Goal: Task Accomplishment & Management: Manage account settings

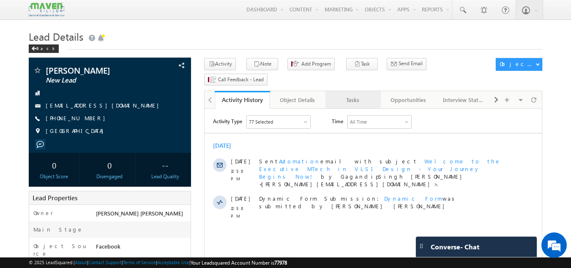
click at [358, 95] on div "Tasks" at bounding box center [352, 100] width 41 height 10
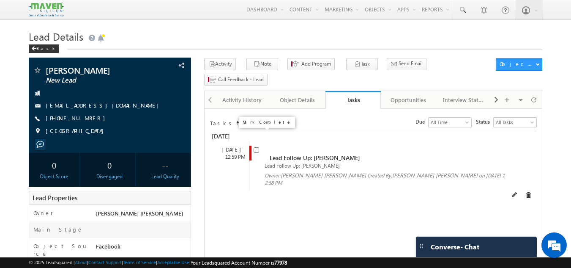
click at [258, 147] on input "checkbox" at bounding box center [256, 149] width 5 height 5
checkbox input "false"
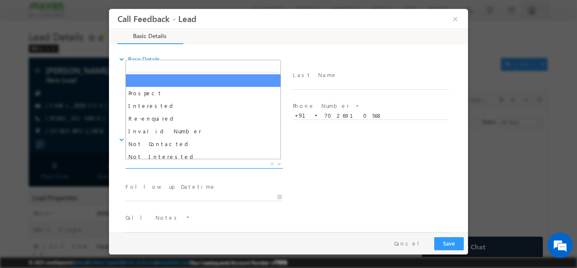
click at [227, 161] on span "X" at bounding box center [205, 163] width 158 height 8
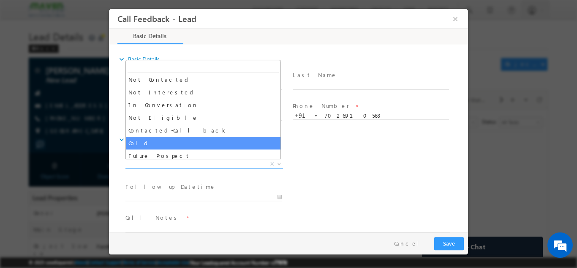
scroll to position [80, 0]
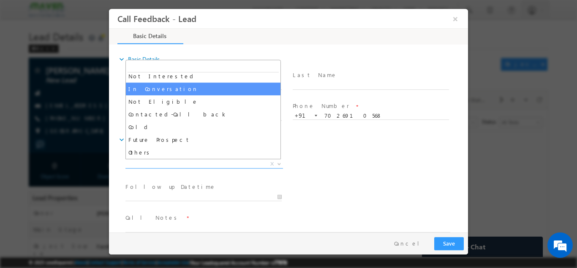
select select "In Conversation"
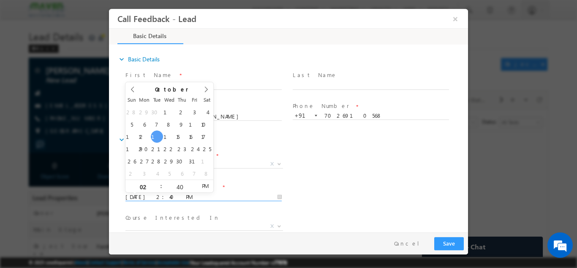
click at [167, 199] on input "14/10/2025 2:40 PM" at bounding box center [204, 196] width 156 height 8
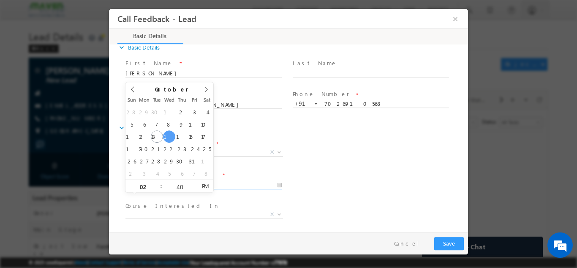
scroll to position [11, 0]
type input "14/10/2025 2:40 PM"
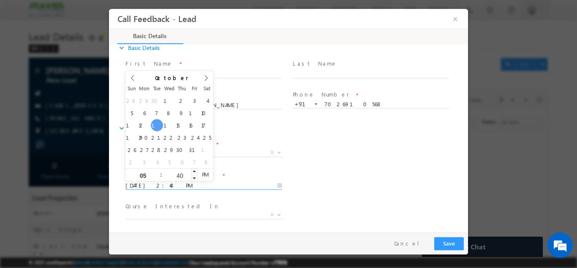
type input "05"
type input "14/10/2025 5:40 PM"
click at [164, 178] on div "40" at bounding box center [179, 174] width 35 height 13
click at [177, 175] on input "40" at bounding box center [179, 174] width 35 height 5
type input "00"
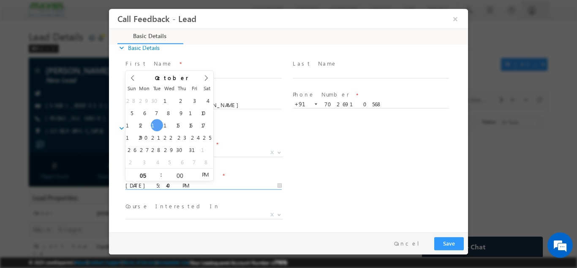
type input "14/10/2025 5:00 PM"
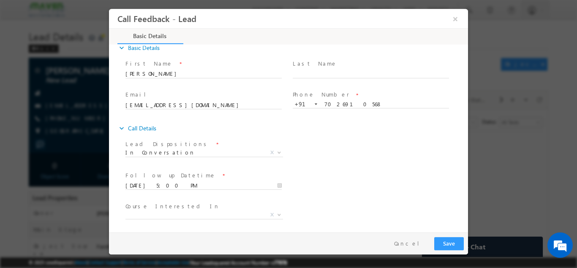
click at [326, 183] on div "Follow up Datetime * 14/10/2025 5:00 PM Program Type * Long Term Short Term X" at bounding box center [296, 184] width 344 height 31
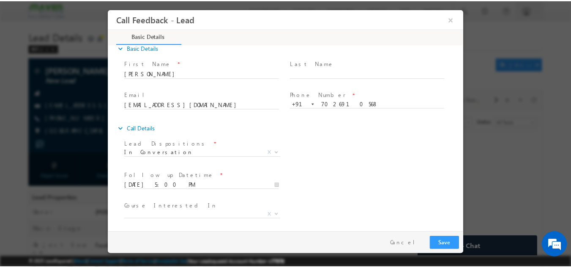
scroll to position [45, 0]
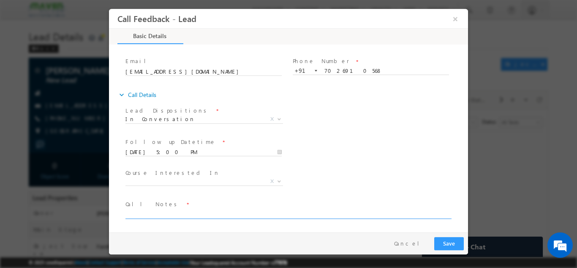
click at [207, 211] on textarea at bounding box center [288, 213] width 325 height 10
type textarea "cb by 5 pm"
click at [442, 241] on button "Save" at bounding box center [449, 242] width 30 height 13
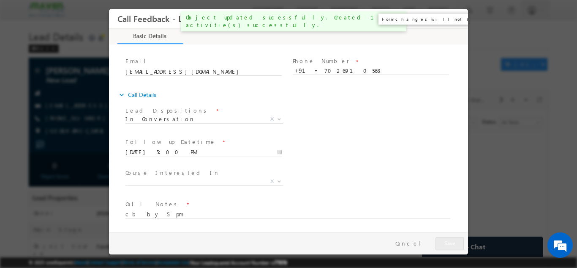
click at [455, 17] on button "×" at bounding box center [455, 19] width 14 height 16
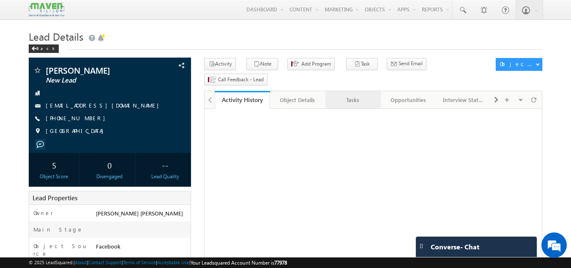
click at [347, 95] on div "Tasks" at bounding box center [352, 100] width 41 height 10
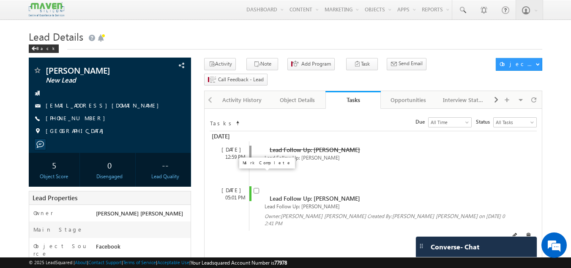
click at [256, 188] on input "checkbox" at bounding box center [256, 190] width 5 height 5
checkbox input "false"
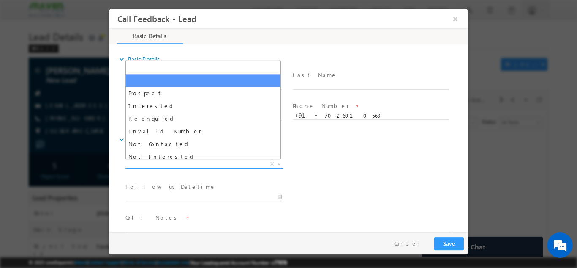
click at [170, 161] on span "X" at bounding box center [205, 163] width 158 height 8
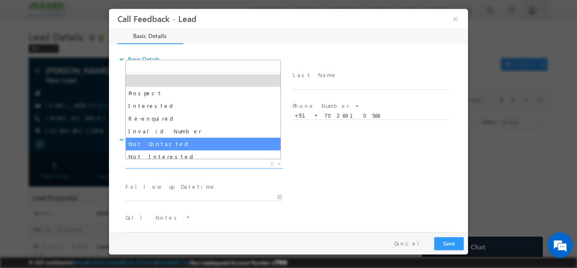
select select "Not Contacted"
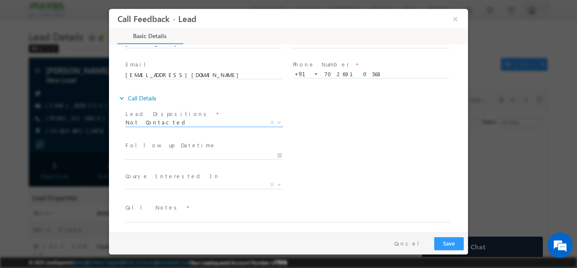
scroll to position [42, 0]
click at [179, 155] on input "text" at bounding box center [204, 154] width 156 height 8
type input "14/10/2025 2:41 PM"
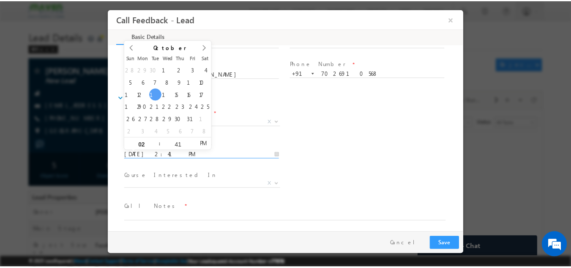
scroll to position [0, 0]
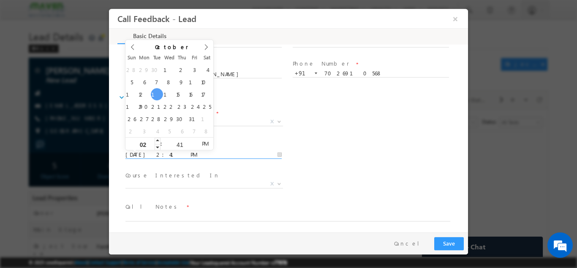
click at [150, 139] on div "02" at bounding box center [143, 143] width 35 height 13
click at [147, 143] on input "02" at bounding box center [143, 143] width 35 height 5
type input "05"
type input "14/10/2025 5:41 PM"
click at [179, 141] on input "41" at bounding box center [179, 143] width 35 height 5
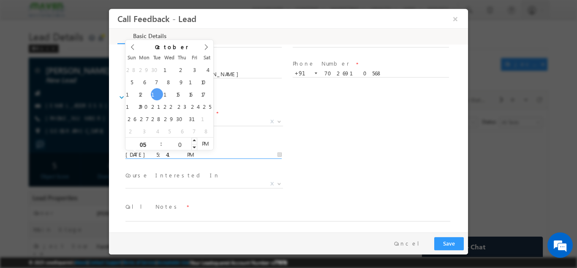
type input "00"
type input "14/10/2025 5:00 PM"
click at [149, 219] on textarea at bounding box center [288, 216] width 325 height 10
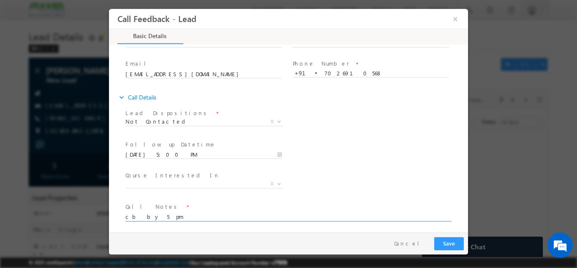
type textarea "cb by 5 pm"
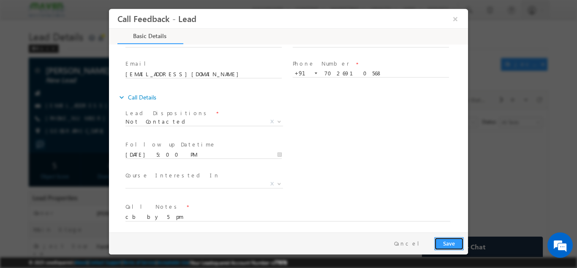
click at [457, 239] on button "Save" at bounding box center [449, 242] width 30 height 13
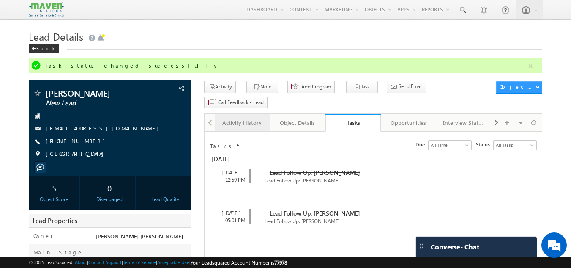
click at [248, 117] on div "Activity History" at bounding box center [241, 122] width 41 height 10
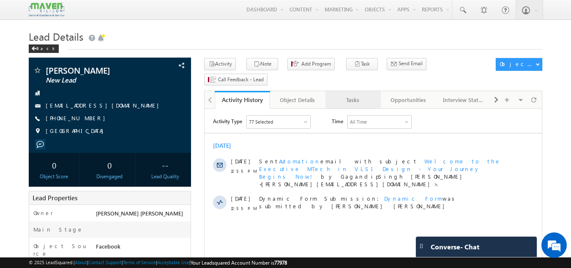
click at [363, 95] on div "Tasks" at bounding box center [352, 100] width 41 height 10
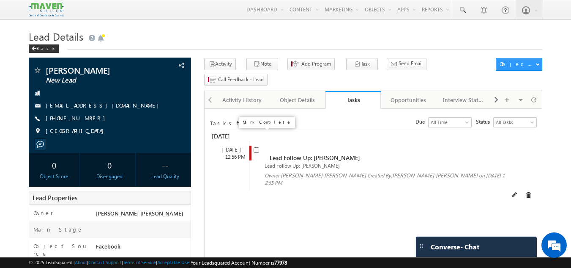
click at [259, 147] on input "checkbox" at bounding box center [256, 149] width 5 height 5
checkbox input "false"
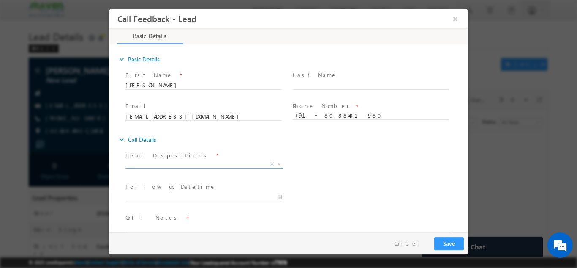
click at [215, 161] on span "X" at bounding box center [205, 163] width 158 height 8
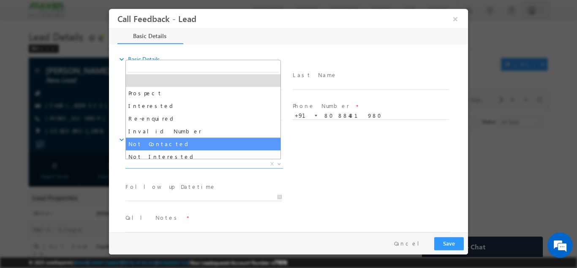
select select "Not Contacted"
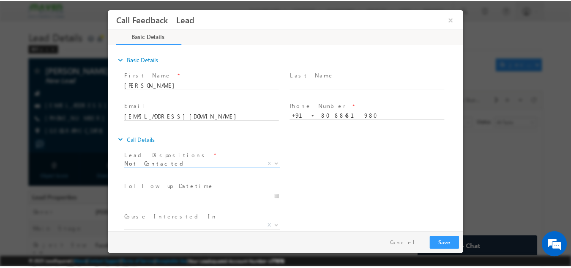
scroll to position [45, 0]
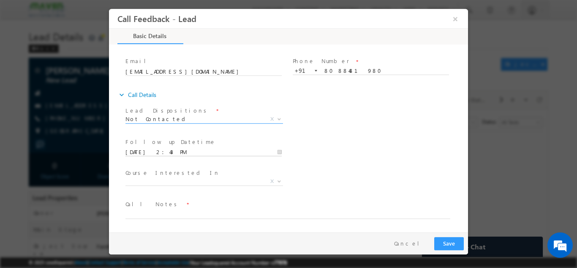
click at [183, 147] on input "14/10/2025 2:43 PM" at bounding box center [204, 151] width 156 height 8
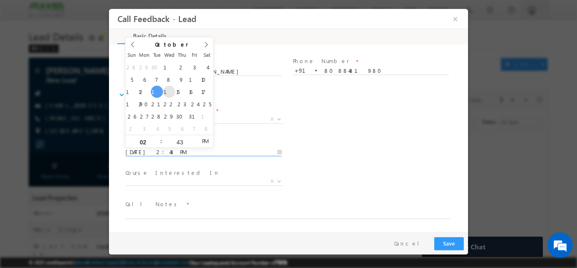
type input "15/10/2025 2:43 PM"
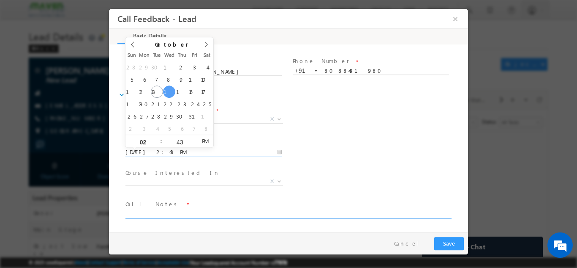
click at [145, 213] on textarea at bounding box center [288, 213] width 325 height 10
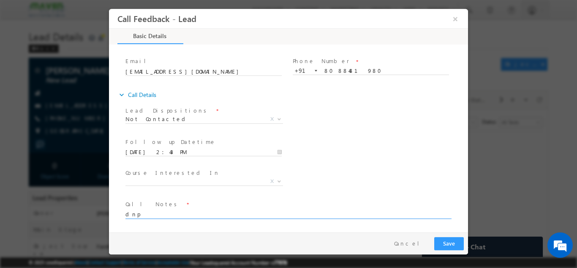
type textarea "dnp"
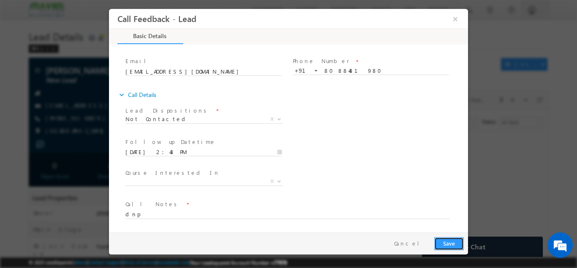
click at [455, 241] on button "Save" at bounding box center [449, 242] width 30 height 13
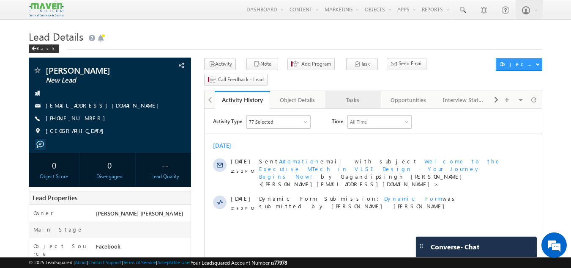
click at [355, 92] on link "Tasks" at bounding box center [352, 100] width 55 height 18
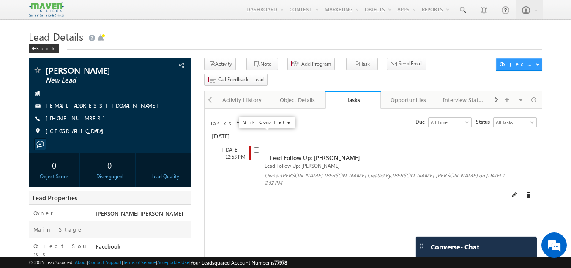
click at [258, 147] on input "checkbox" at bounding box center [256, 149] width 5 height 5
checkbox input "false"
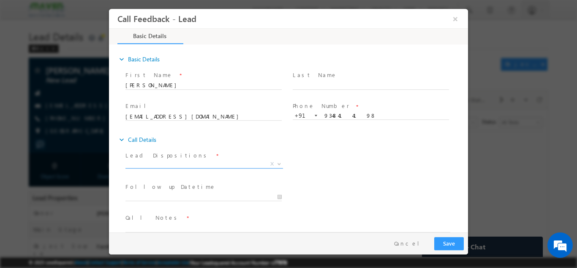
click at [201, 161] on span "X" at bounding box center [205, 163] width 158 height 8
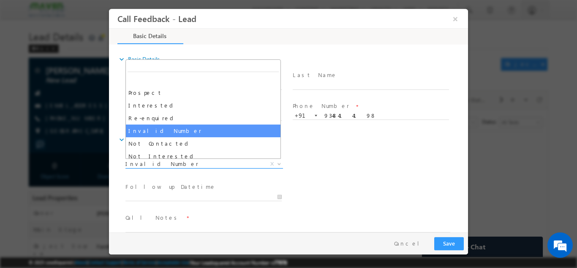
click at [175, 164] on span "Invalid Number" at bounding box center [194, 163] width 137 height 8
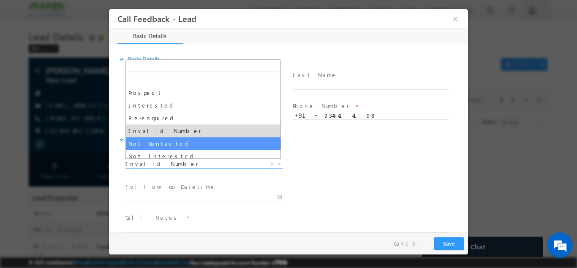
select select "Not Contacted"
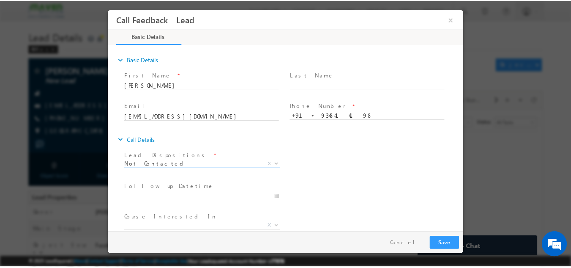
scroll to position [45, 0]
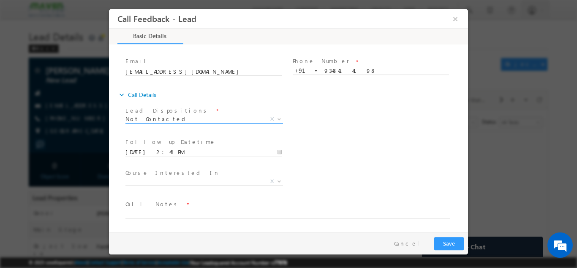
click at [171, 149] on input "[DATE] 2:44 PM" at bounding box center [204, 151] width 156 height 8
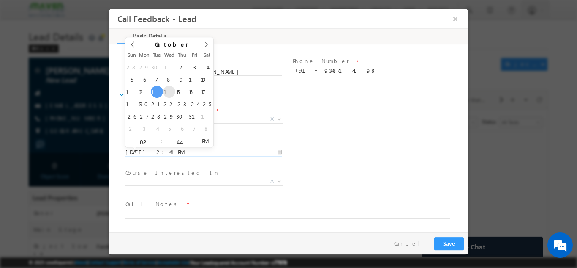
type input "[DATE] 2:44 PM"
click at [159, 206] on span "Call Notes *" at bounding box center [284, 203] width 316 height 9
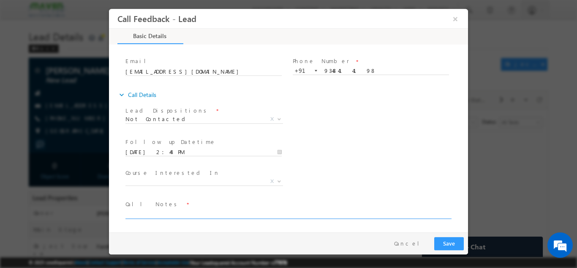
click at [146, 213] on textarea at bounding box center [288, 213] width 325 height 10
type textarea "dnp"
click at [450, 244] on button "Save" at bounding box center [449, 242] width 30 height 13
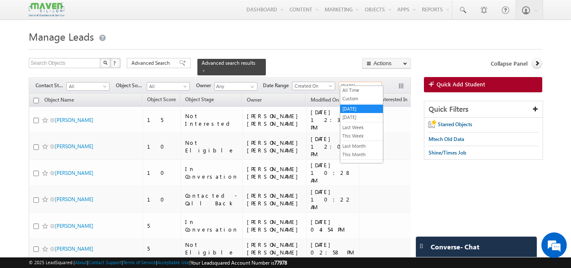
click at [343, 82] on span "[DATE]" at bounding box center [359, 86] width 40 height 8
click at [355, 120] on link "[DATE]" at bounding box center [361, 117] width 43 height 8
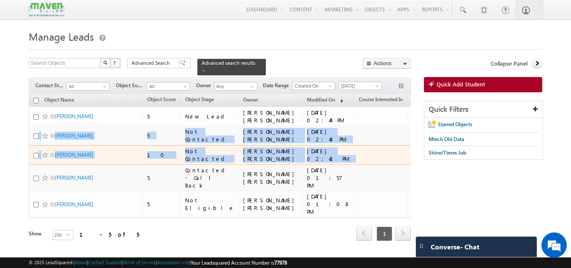
drag, startPoint x: 363, startPoint y: 107, endPoint x: 401, endPoint y: 164, distance: 68.1
click at [401, 164] on tbody "[PERSON_NAME] 5 New Lead [PERSON_NAME] [PERSON_NAME] [DATE] 02:44 PM +91-934841…" at bounding box center [499, 161] width 941 height 111
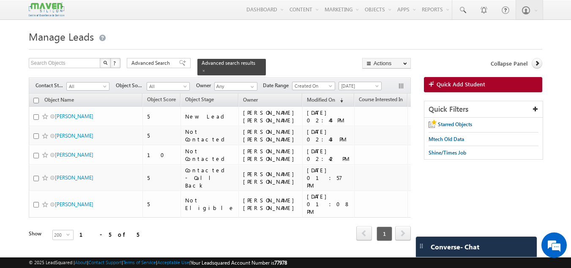
click at [475, 198] on div "Search Objects X ? 5 results found Advanced Search Advanced Search Advanced sea…" at bounding box center [286, 161] width 514 height 206
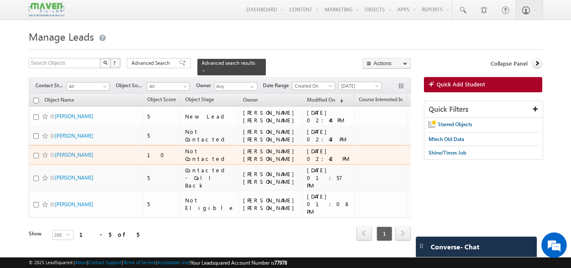
drag, startPoint x: 371, startPoint y: 168, endPoint x: 400, endPoint y: 174, distance: 30.3
click at [407, 164] on td "[PHONE_NUMBER]" at bounding box center [438, 154] width 63 height 19
copy div "7026910568"
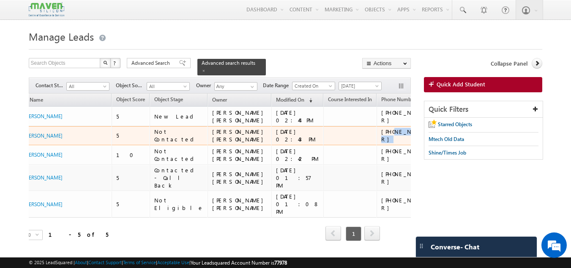
drag, startPoint x: 371, startPoint y: 141, endPoint x: 404, endPoint y: 147, distance: 33.9
click at [404, 145] on tr "[PERSON_NAME] 5 Not Contacted [PERSON_NAME] [PERSON_NAME] [DATE] 02:43 PM +91-8…" at bounding box center [468, 135] width 941 height 19
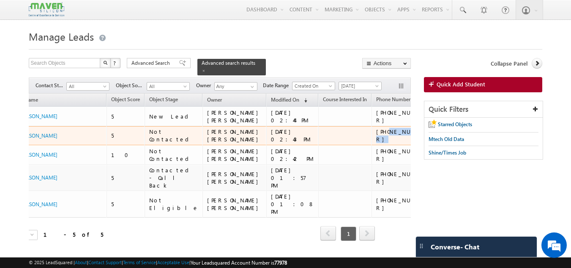
copy tr "8088481980"
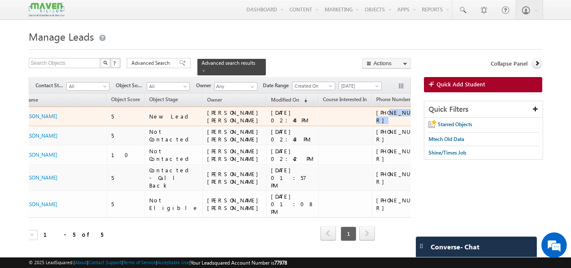
drag, startPoint x: 335, startPoint y: 113, endPoint x: 363, endPoint y: 118, distance: 28.4
click at [376, 118] on div "[PHONE_NUMBER]" at bounding box center [403, 116] width 55 height 15
copy div "9348414198"
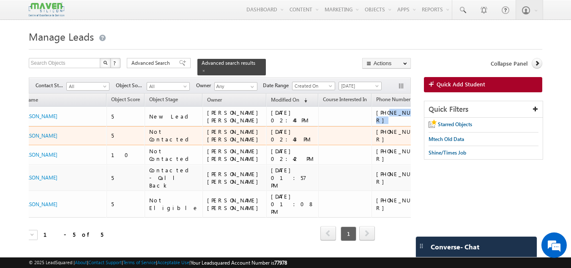
scroll to position [0, 0]
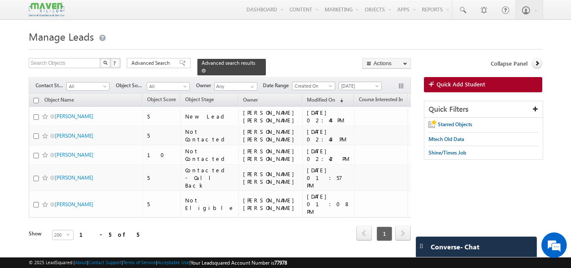
click at [251, 63] on div "Advanced search results" at bounding box center [231, 67] width 68 height 16
click at [206, 68] on span at bounding box center [204, 70] width 4 height 4
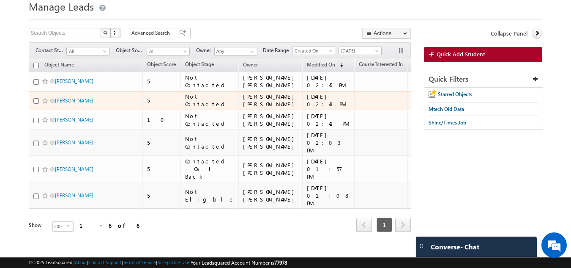
scroll to position [28, 0]
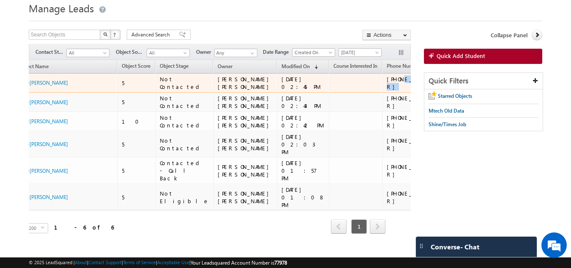
drag, startPoint x: 372, startPoint y: 86, endPoint x: 405, endPoint y: 86, distance: 33.0
click at [405, 86] on tr "[PERSON_NAME] 5 Not Contacted [PERSON_NAME] [PERSON_NAME] [DATE] 02:45 PM +91-9…" at bounding box center [473, 82] width 941 height 19
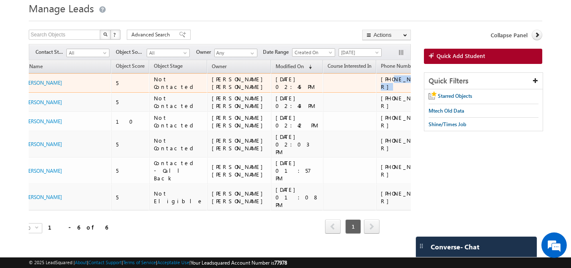
drag, startPoint x: 340, startPoint y: 85, endPoint x: 369, endPoint y: 88, distance: 29.3
click at [381, 88] on div "[PHONE_NUMBER]" at bounding box center [408, 82] width 55 height 15
copy div "9348414198"
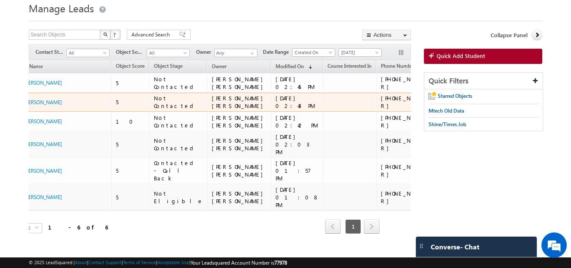
click at [381, 109] on div "[PHONE_NUMBER]" at bounding box center [408, 101] width 55 height 15
drag, startPoint x: 339, startPoint y: 112, endPoint x: 390, endPoint y: 118, distance: 51.1
click at [390, 112] on tr "[PERSON_NAME] 5 Not Contacted [PERSON_NAME] [PERSON_NAME] [DATE] 02:43 PM +91-8…" at bounding box center [467, 102] width 941 height 19
copy tr "8088481980"
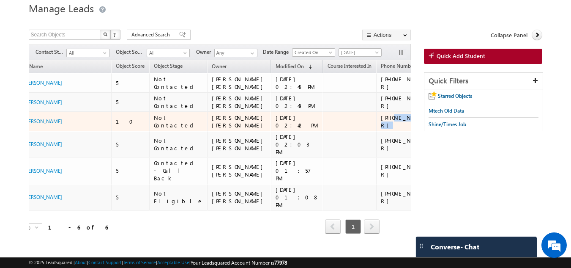
drag, startPoint x: 339, startPoint y: 139, endPoint x: 386, endPoint y: 142, distance: 47.4
click at [386, 131] on tr "[PERSON_NAME] 10 Not Contacted [PERSON_NAME] [PERSON_NAME] [DATE] 02:42 PM +91-…" at bounding box center [467, 121] width 941 height 19
copy tr "7026910568"
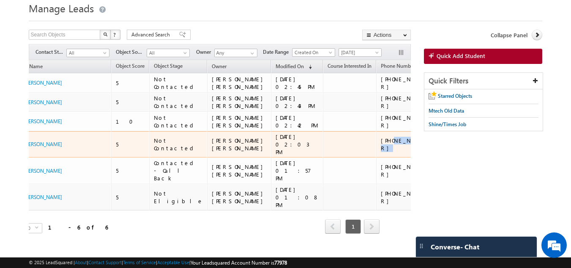
drag, startPoint x: 338, startPoint y: 166, endPoint x: 393, endPoint y: 172, distance: 55.3
click at [393, 158] on tr "[PERSON_NAME] 5 Not Contacted [PERSON_NAME] [PERSON_NAME] [DATE] 02:03 PM +91-9…" at bounding box center [467, 144] width 941 height 27
copy tr "9815405750"
